Goal: Find specific page/section: Find specific page/section

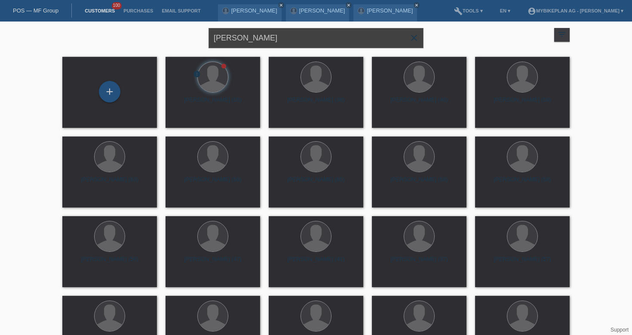
click at [342, 43] on input "[PERSON_NAME]" at bounding box center [316, 38] width 215 height 20
paste input "44462075676 - Roman Eichenberger, Raymon Trailray 120 Ultra"
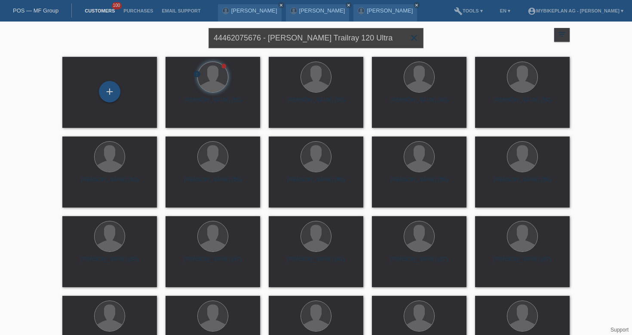
type input "44462075676 - Roman Eichenberger, Raymon Trailray 120 Ultra"
click at [284, 37] on input "44462075676 - Roman Eichenberger, Raymon Trailray 120 Ultra" at bounding box center [316, 38] width 215 height 20
click at [495, 118] on span "Show" at bounding box center [495, 120] width 14 height 6
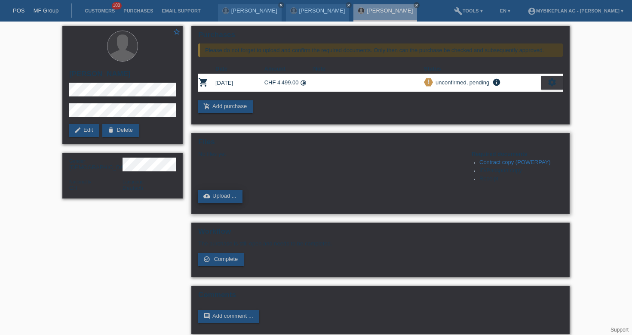
click at [215, 199] on link "cloud_upload Upload ..." at bounding box center [220, 196] width 44 height 13
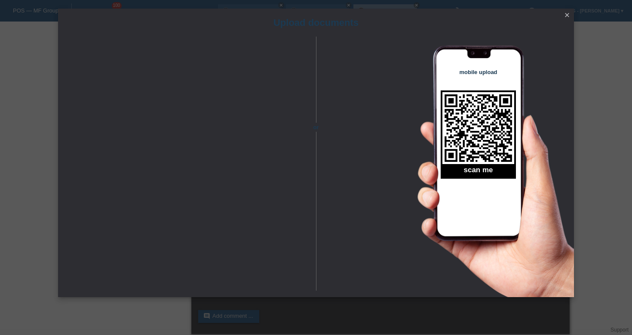
click at [565, 15] on icon "close" at bounding box center [567, 15] width 7 height 7
